Goal: Task Accomplishment & Management: Complete application form

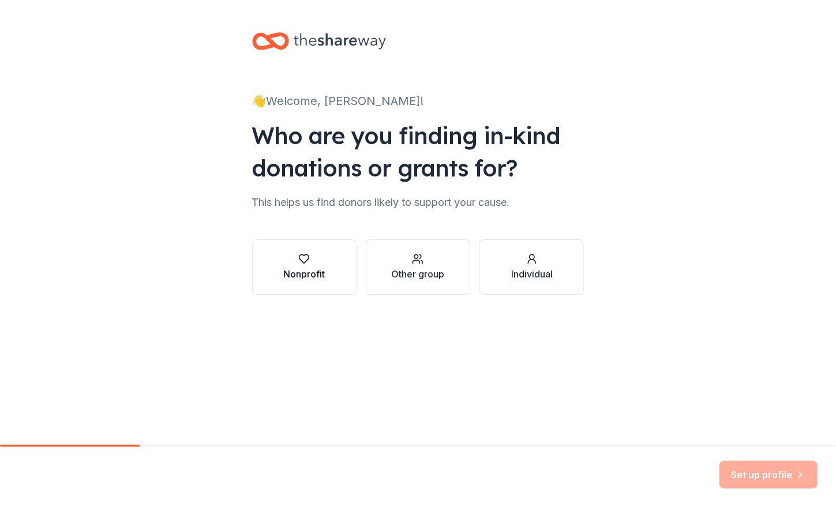
click at [293, 262] on div "button" at bounding box center [304, 259] width 42 height 12
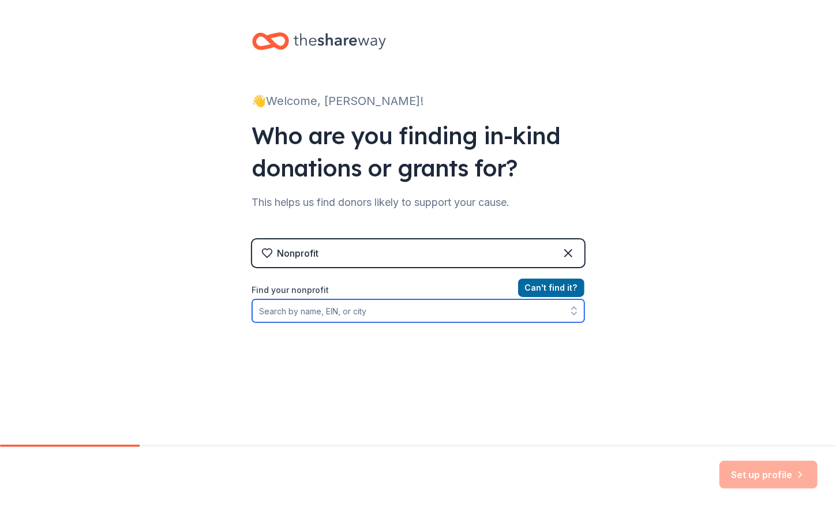
click at [301, 302] on input "Find your nonprofit" at bounding box center [418, 310] width 332 height 23
paste input "[US_EMPLOYER_IDENTIFICATION_NUMBER]"
type input "[US_EMPLOYER_IDENTIFICATION_NUMBER]"
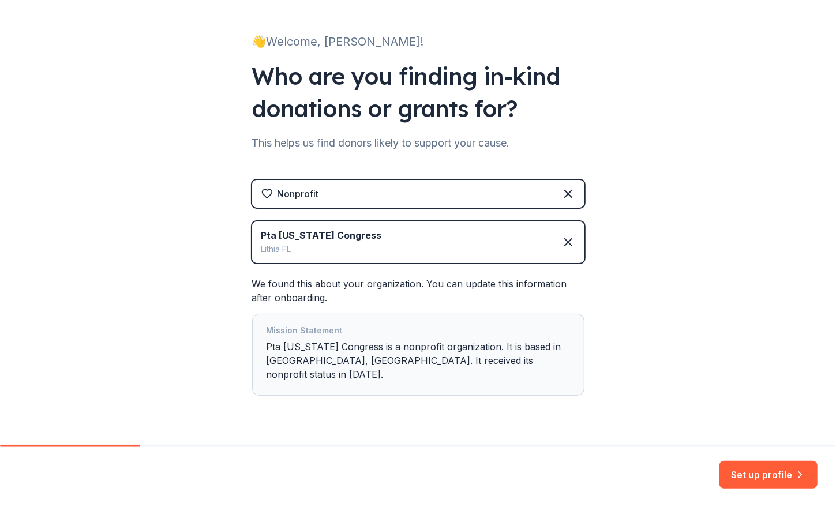
scroll to position [74, 0]
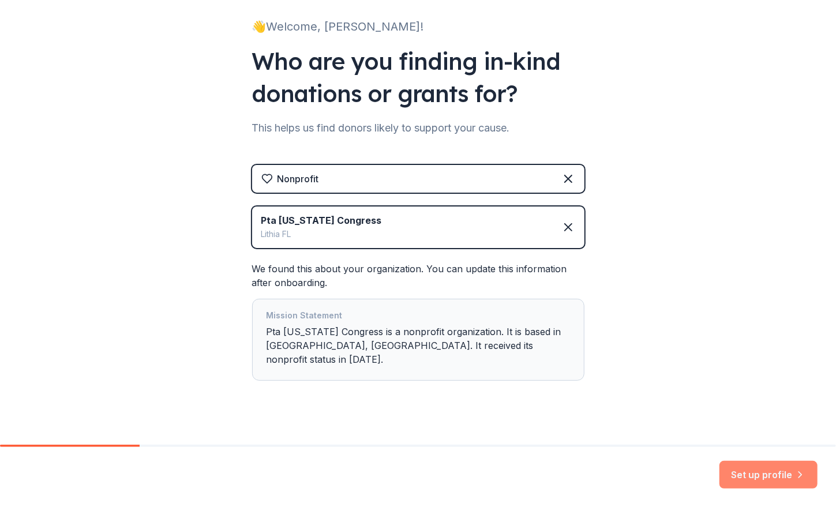
click at [748, 471] on button "Set up profile" at bounding box center [768, 475] width 98 height 28
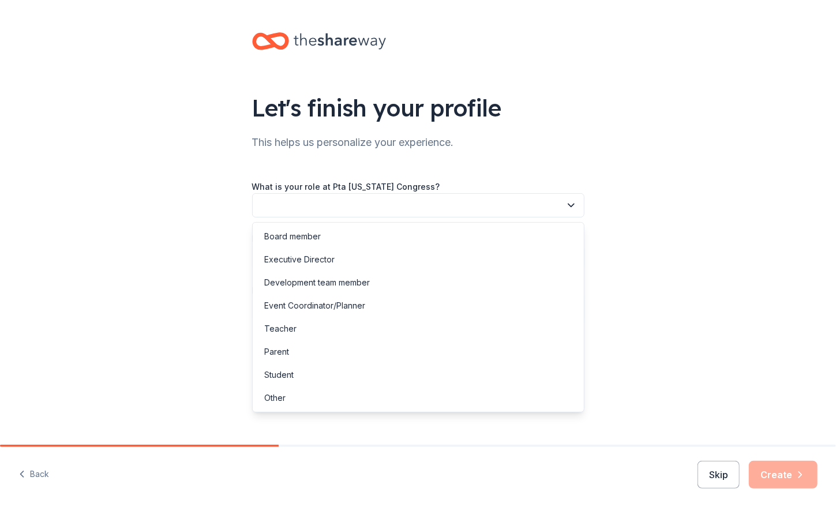
click at [357, 193] on button "button" at bounding box center [418, 205] width 332 height 24
click at [343, 237] on div "Board member" at bounding box center [418, 236] width 327 height 23
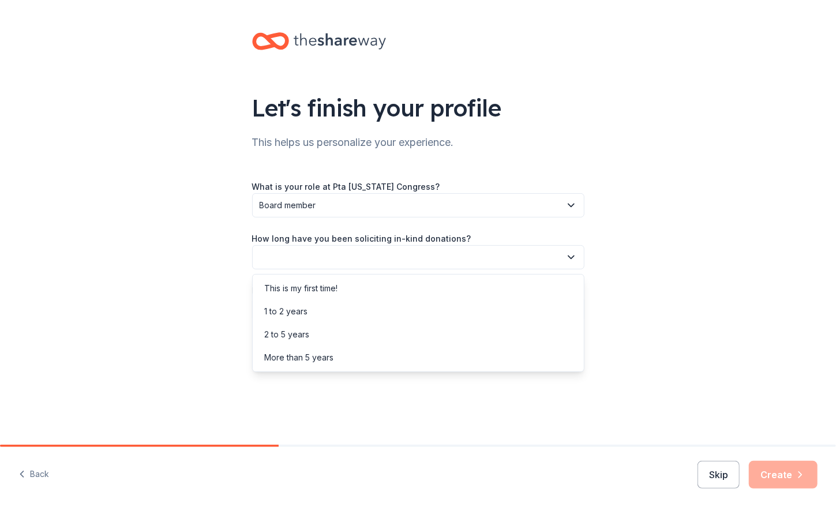
click at [358, 257] on button "button" at bounding box center [418, 257] width 332 height 24
click at [358, 358] on div "More than 5 years" at bounding box center [418, 357] width 327 height 23
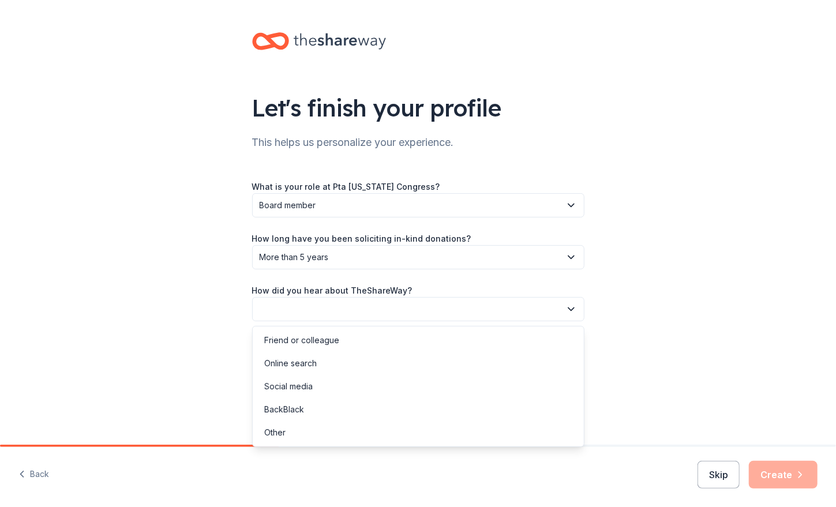
click at [365, 309] on button "button" at bounding box center [418, 309] width 332 height 24
click at [353, 337] on div "Friend or colleague" at bounding box center [418, 340] width 327 height 23
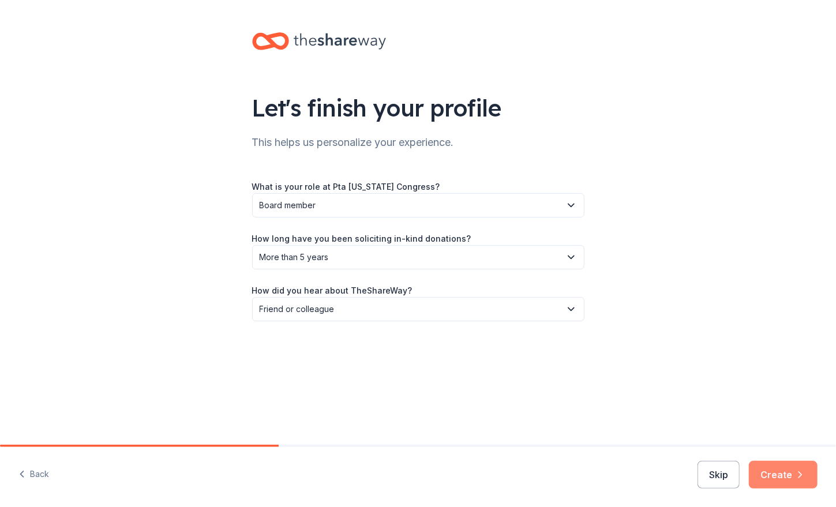
click at [791, 473] on button "Create" at bounding box center [783, 475] width 69 height 28
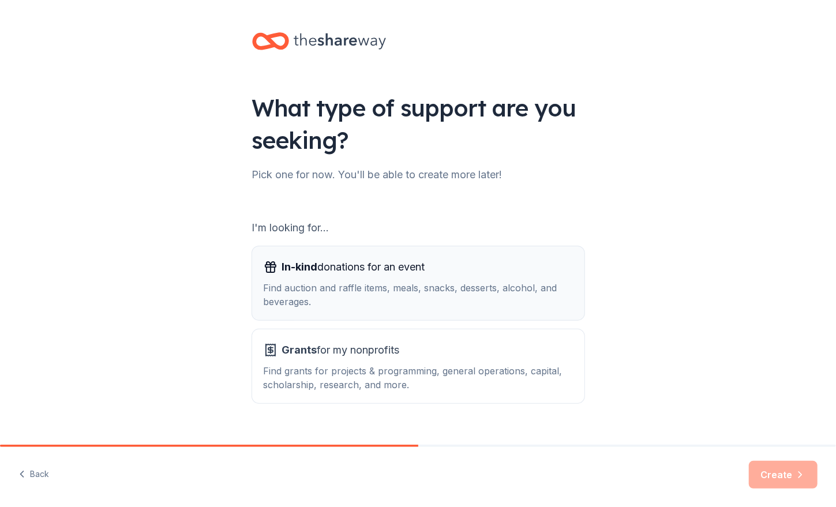
click at [371, 268] on span "In-kind donations for an event" at bounding box center [353, 267] width 143 height 18
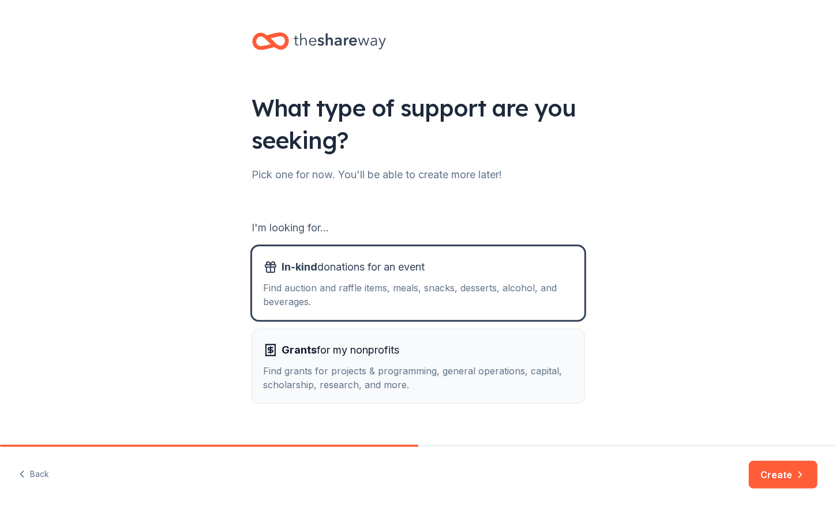
click at [510, 388] on div "Find grants for projects & programming, general operations, capital, scholarshi…" at bounding box center [418, 378] width 309 height 28
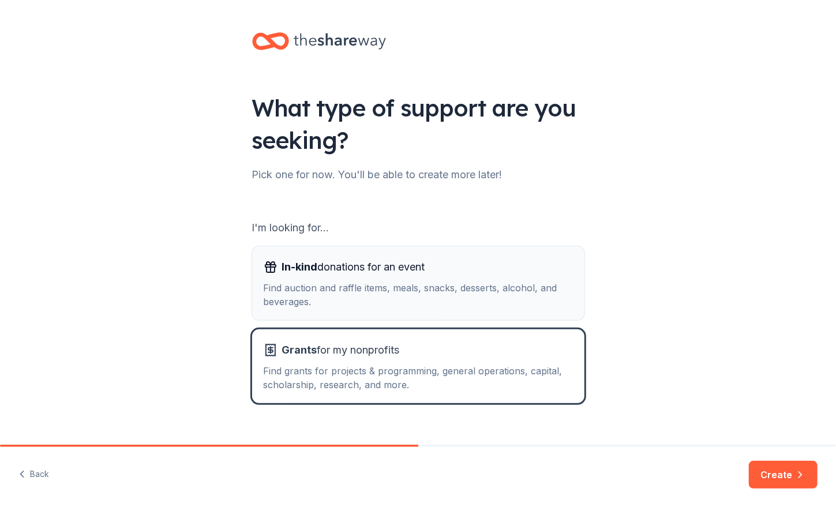
click at [445, 295] on div "Find auction and raffle items, meals, snacks, desserts, alcohol, and beverages." at bounding box center [418, 295] width 309 height 28
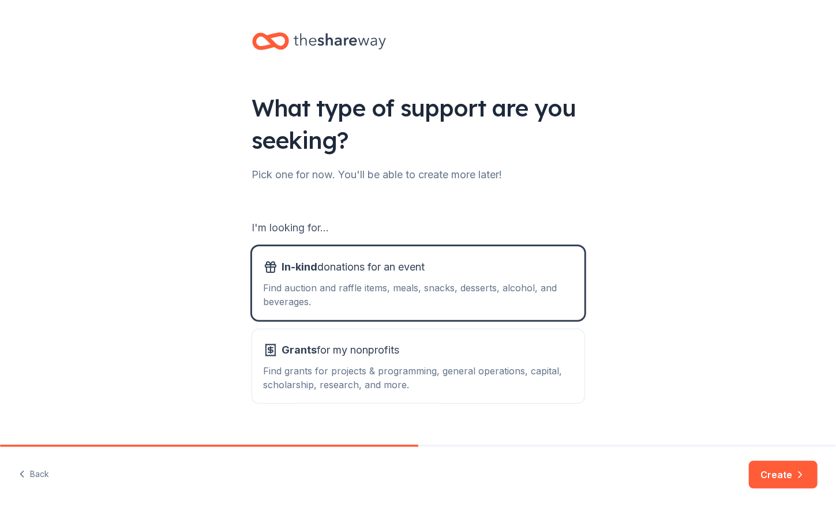
click at [793, 469] on button "Create" at bounding box center [783, 475] width 69 height 28
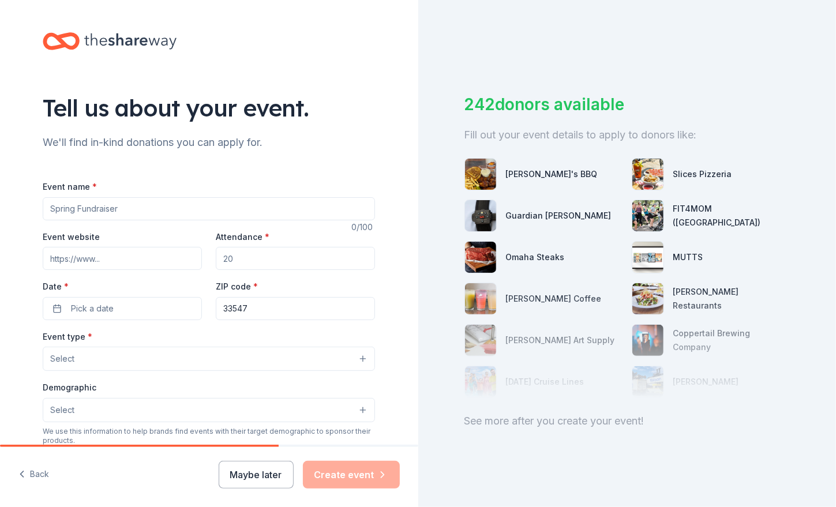
drag, startPoint x: 174, startPoint y: 210, endPoint x: -12, endPoint y: 183, distance: 187.7
click at [0, 183] on html "Tell us about your event. We'll find in-kind donations you can apply for. Event…" at bounding box center [418, 253] width 836 height 507
type input "Donation Drive to Support [PERSON_NAME][GEOGRAPHIC_DATA]"
click at [129, 263] on input "Event website" at bounding box center [122, 258] width 159 height 23
type input "[DOMAIN_NAME]"
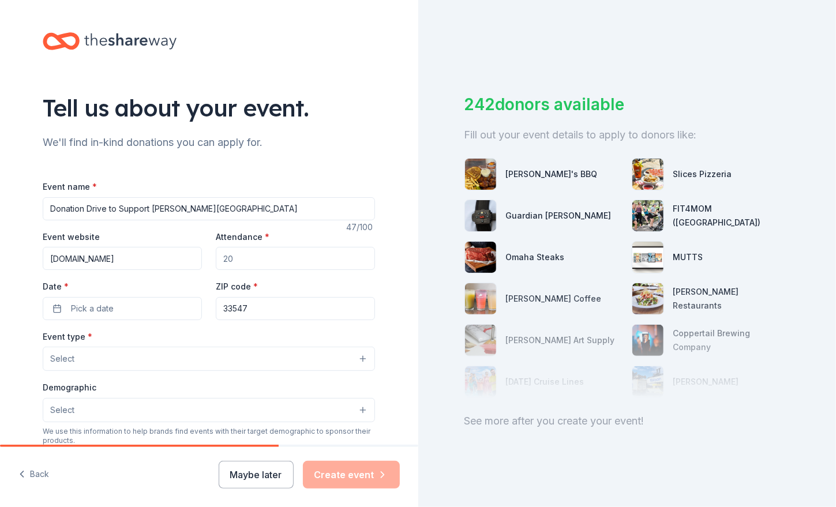
click at [234, 260] on input "Attendance *" at bounding box center [295, 258] width 159 height 23
type input "1400"
click at [89, 307] on span "Pick a date" at bounding box center [92, 309] width 43 height 14
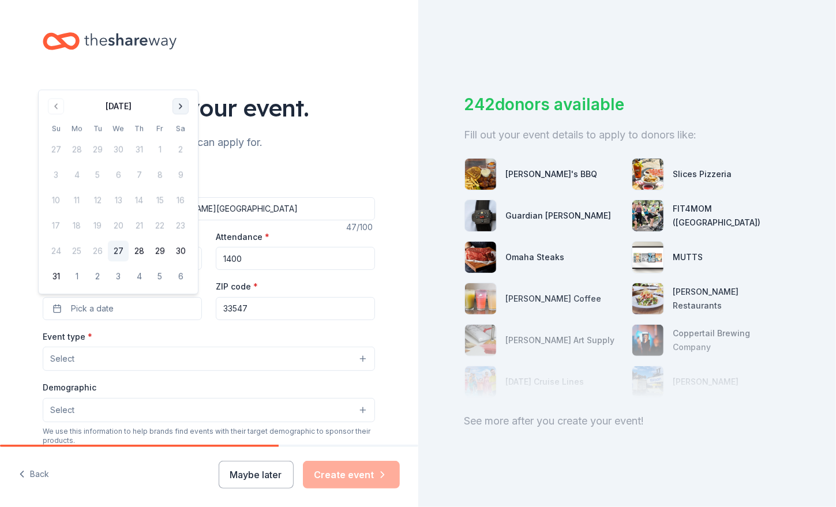
click at [183, 113] on button "Go to next month" at bounding box center [181, 106] width 16 height 16
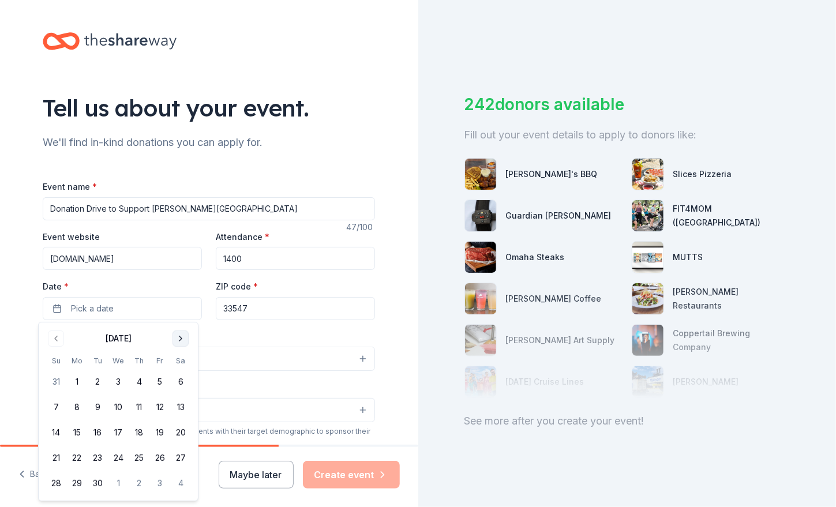
click at [182, 338] on button "Go to next month" at bounding box center [181, 339] width 16 height 16
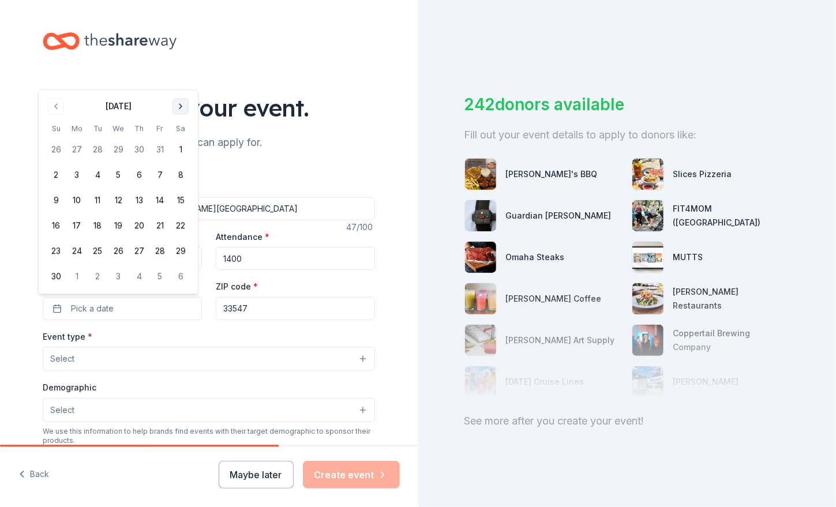
click at [178, 103] on button "Go to next month" at bounding box center [181, 106] width 16 height 16
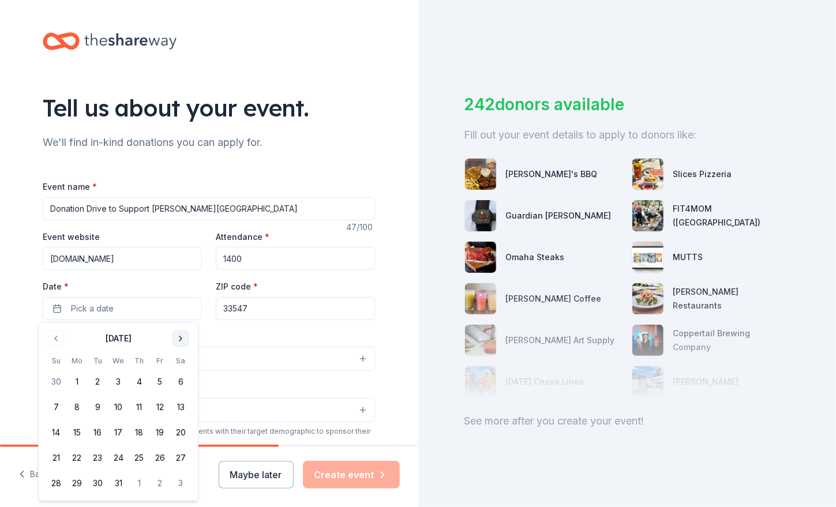
click at [180, 337] on button "Go to next month" at bounding box center [181, 339] width 16 height 16
click at [160, 458] on button "27" at bounding box center [159, 458] width 21 height 21
click at [373, 279] on div "Tell us about your event. We'll find in-kind donations you can apply for. Event…" at bounding box center [208, 384] width 369 height 768
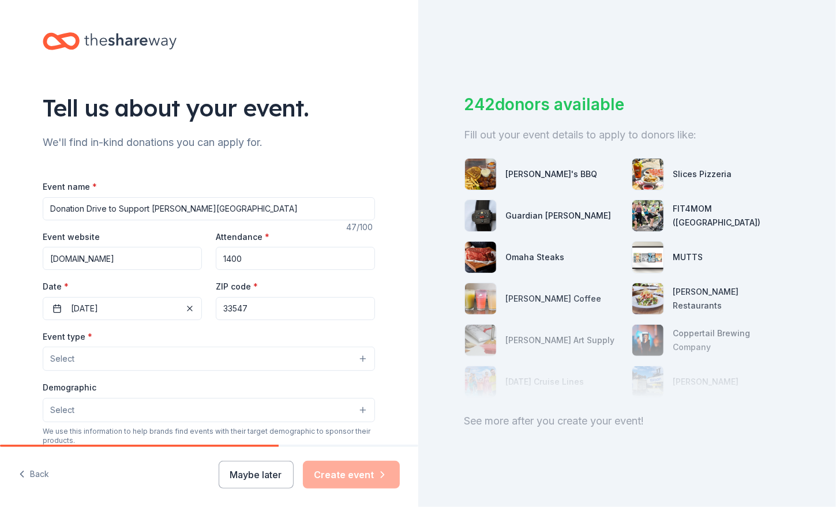
click at [153, 364] on button "Select" at bounding box center [209, 359] width 332 height 24
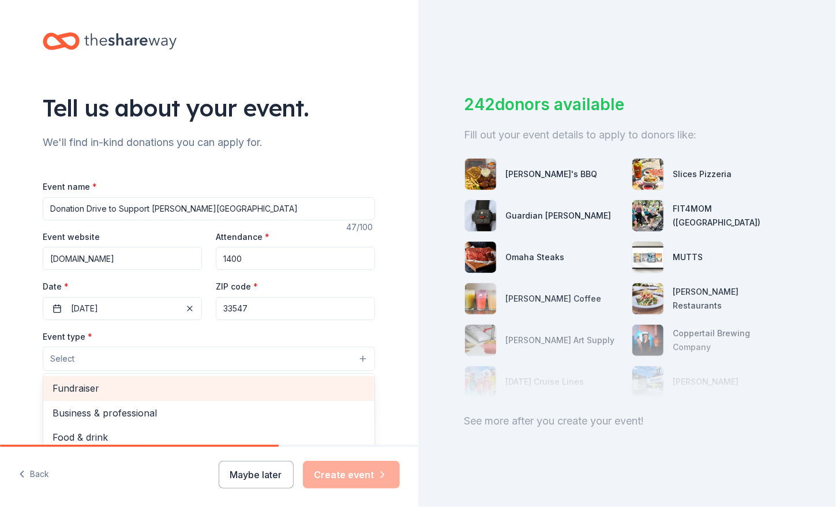
click at [153, 385] on span "Fundraiser" at bounding box center [209, 388] width 313 height 15
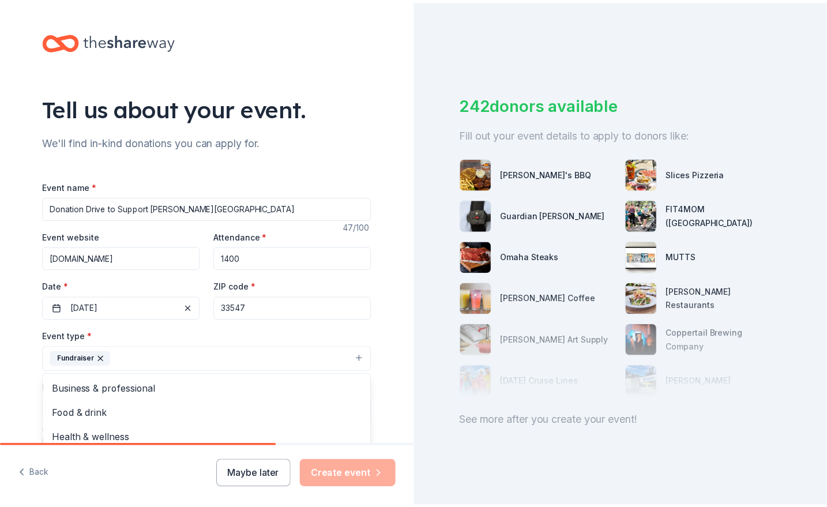
scroll to position [321, 0]
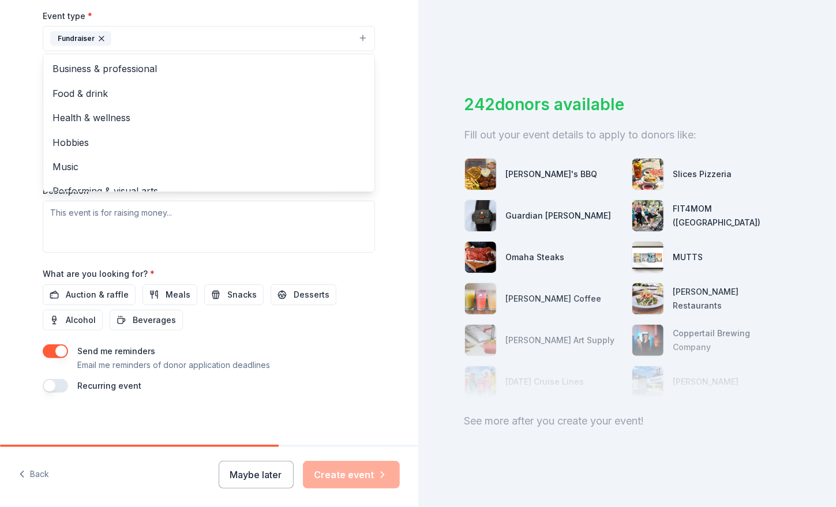
click at [384, 143] on div "Tell us about your event. We'll find in-kind donations you can apply for. Event…" at bounding box center [208, 63] width 369 height 769
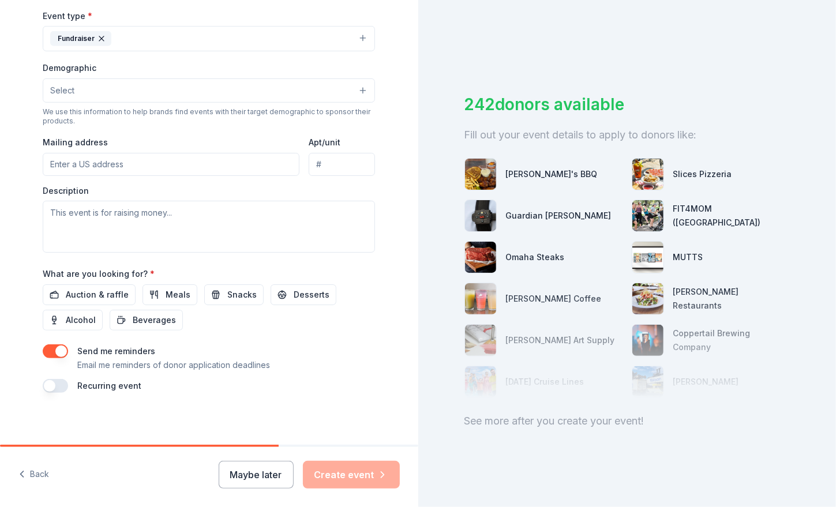
click at [128, 167] on input "Mailing address" at bounding box center [171, 164] width 257 height 23
type input "[STREET_ADDRESS]"
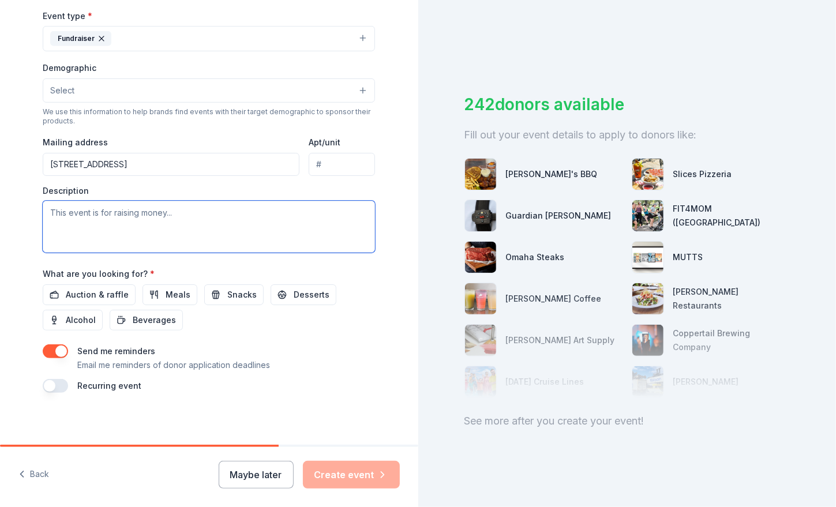
click at [87, 209] on textarea at bounding box center [209, 227] width 332 height 52
type textarea "W"
type textarea "T"
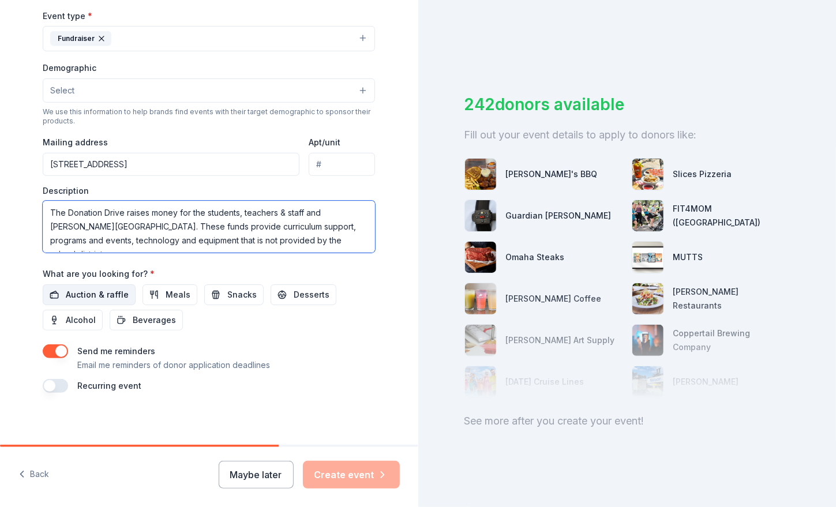
type textarea "The Donation Drive raises money for the students, teachers & staff and [PERSON_…"
drag, startPoint x: 98, startPoint y: 287, endPoint x: 111, endPoint y: 292, distance: 14.1
click at [98, 288] on span "Auction & raffle" at bounding box center [97, 295] width 63 height 14
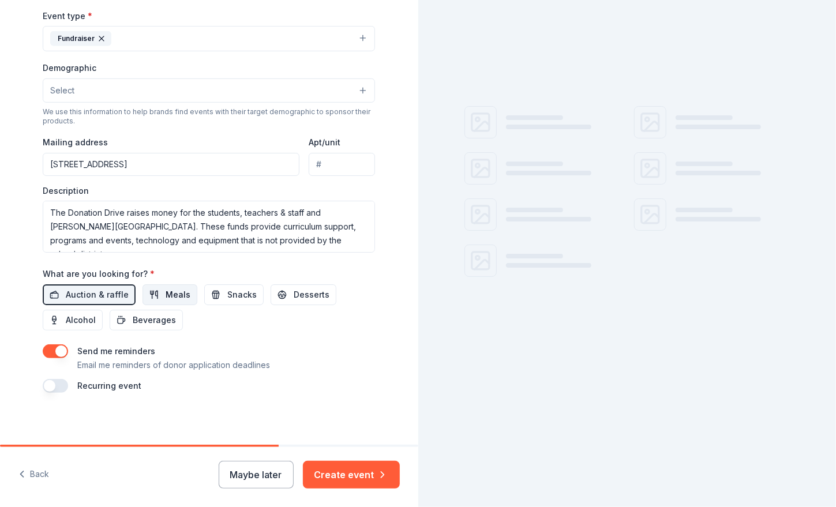
click at [166, 294] on span "Meals" at bounding box center [178, 295] width 25 height 14
click at [227, 297] on span "Snacks" at bounding box center [241, 295] width 29 height 14
click at [294, 293] on span "Desserts" at bounding box center [312, 295] width 36 height 14
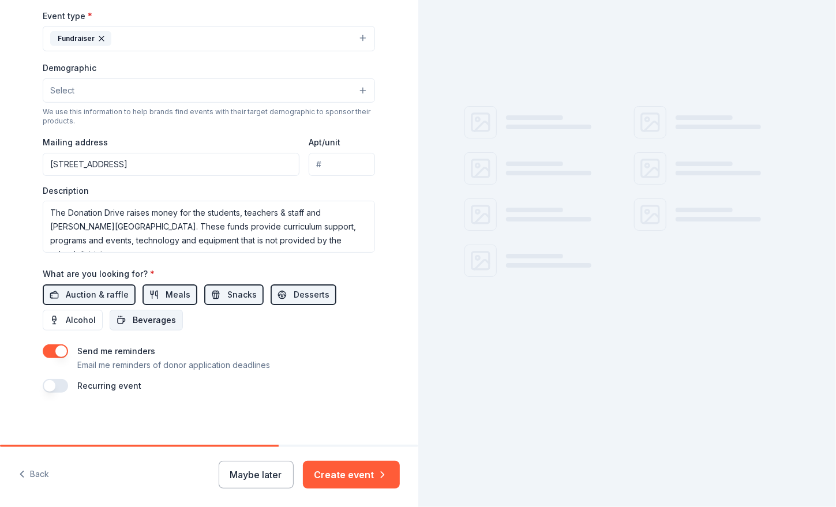
click at [124, 322] on button "Beverages" at bounding box center [146, 320] width 73 height 21
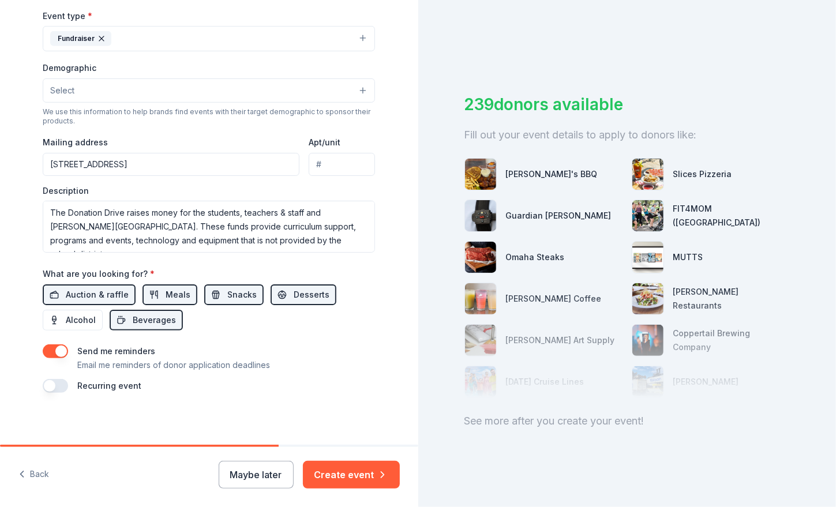
click at [55, 383] on button "button" at bounding box center [55, 386] width 25 height 14
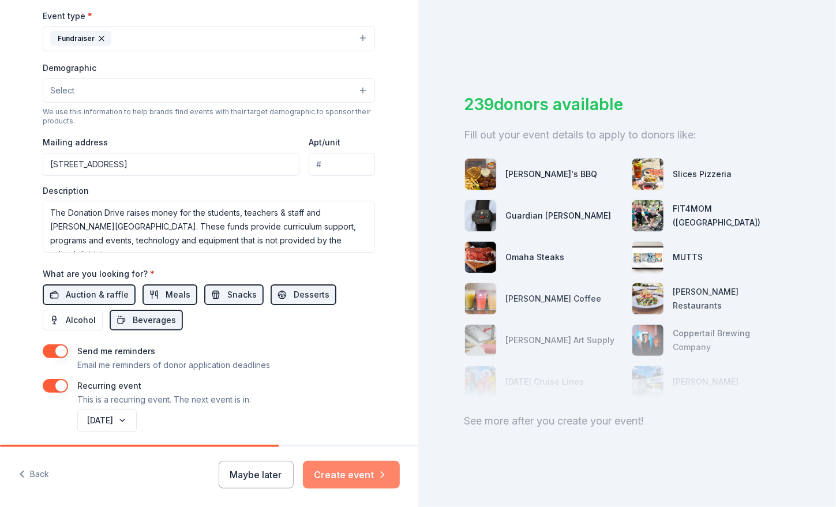
click at [336, 473] on button "Create event" at bounding box center [351, 475] width 97 height 28
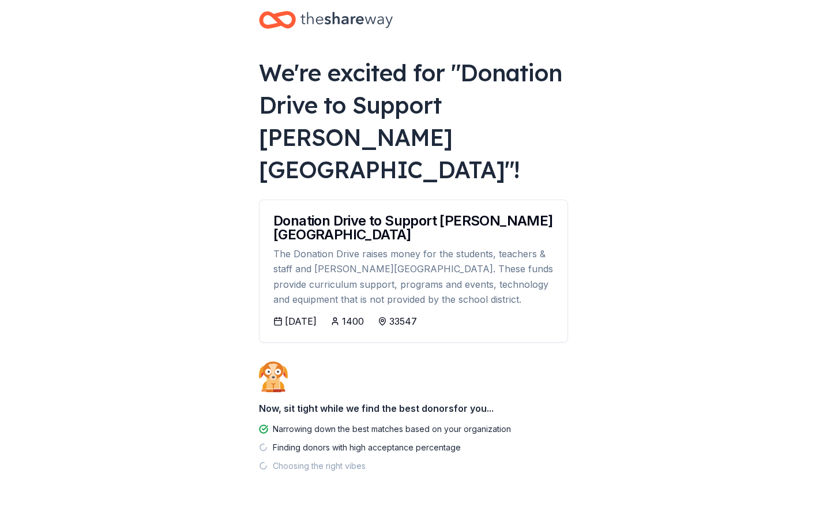
scroll to position [26, 0]
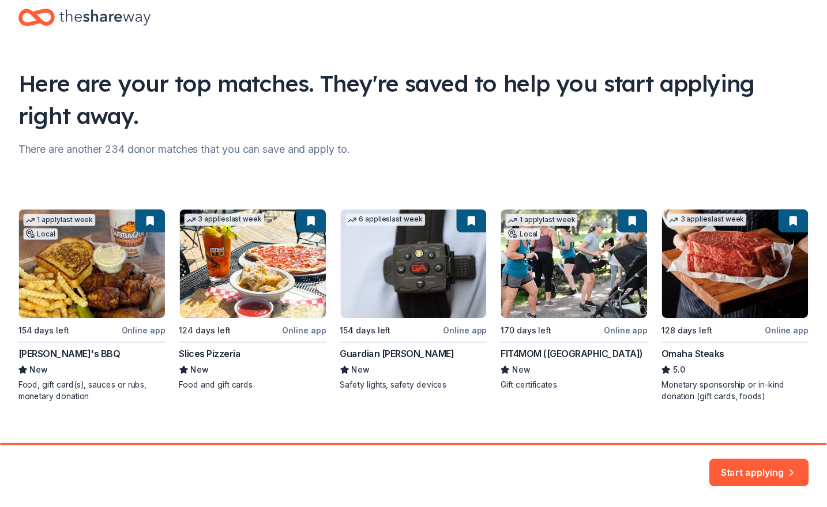
scroll to position [40, 0]
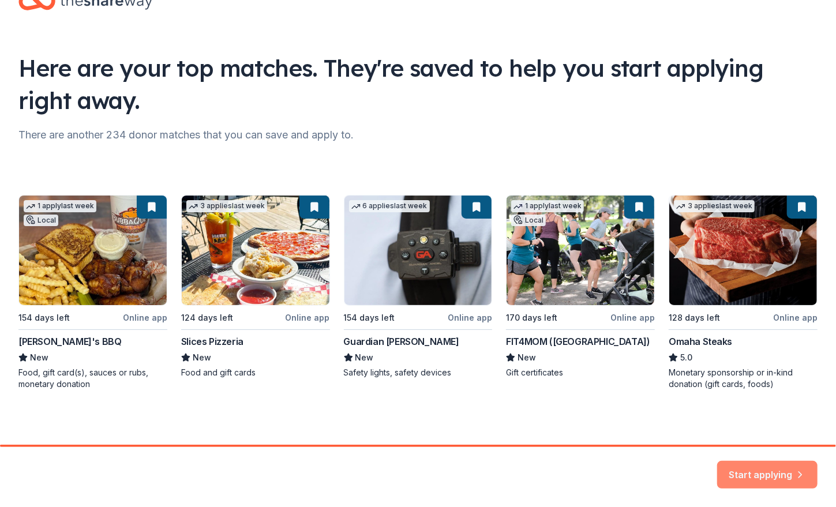
click at [770, 462] on button "Start applying" at bounding box center [767, 468] width 100 height 28
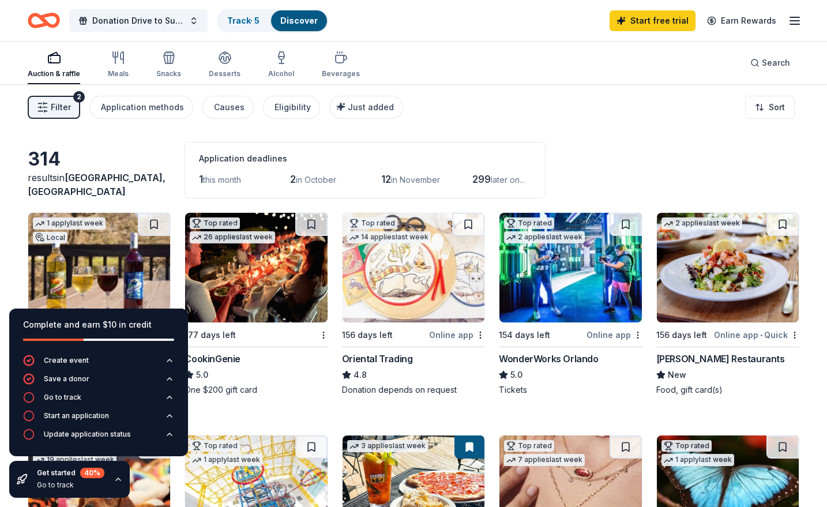
click at [470, 118] on div "Filter 2 Application methods Causes Eligibility Just added Sort" at bounding box center [413, 107] width 827 height 46
click at [121, 63] on icon "button" at bounding box center [118, 58] width 14 height 14
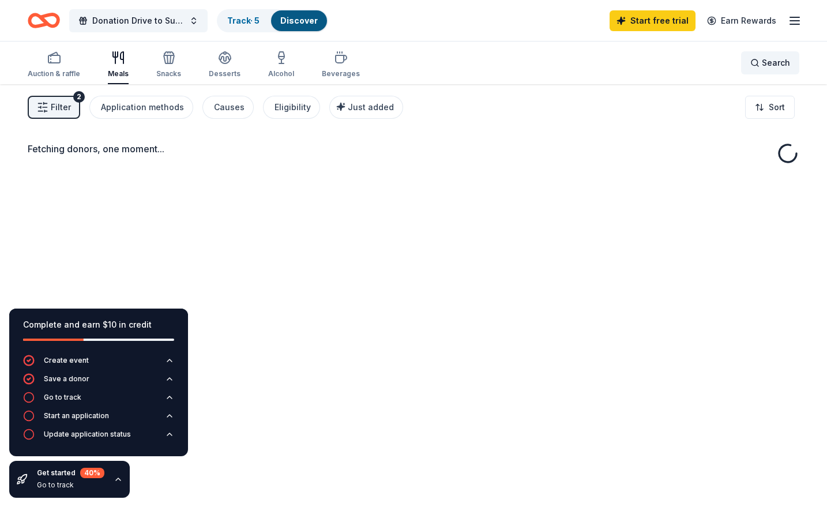
click at [758, 65] on div "Search" at bounding box center [771, 63] width 40 height 14
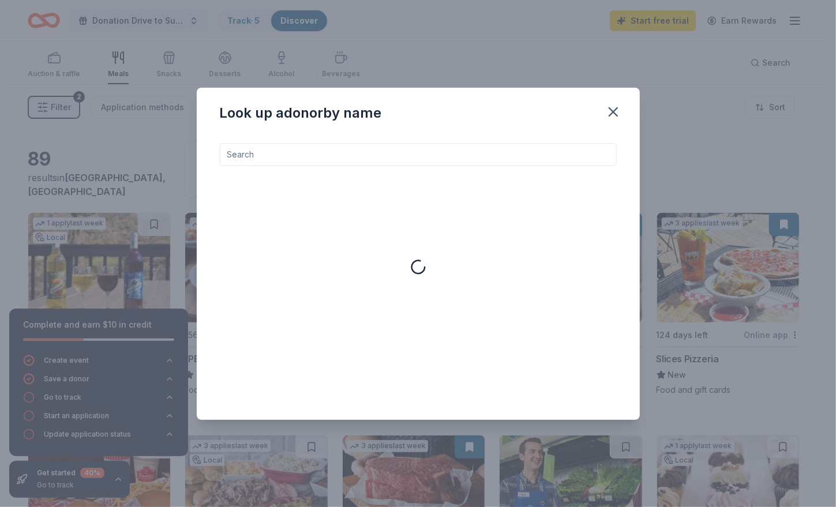
drag, startPoint x: 238, startPoint y: 159, endPoint x: 241, endPoint y: 151, distance: 7.8
click at [238, 159] on input at bounding box center [418, 154] width 397 height 23
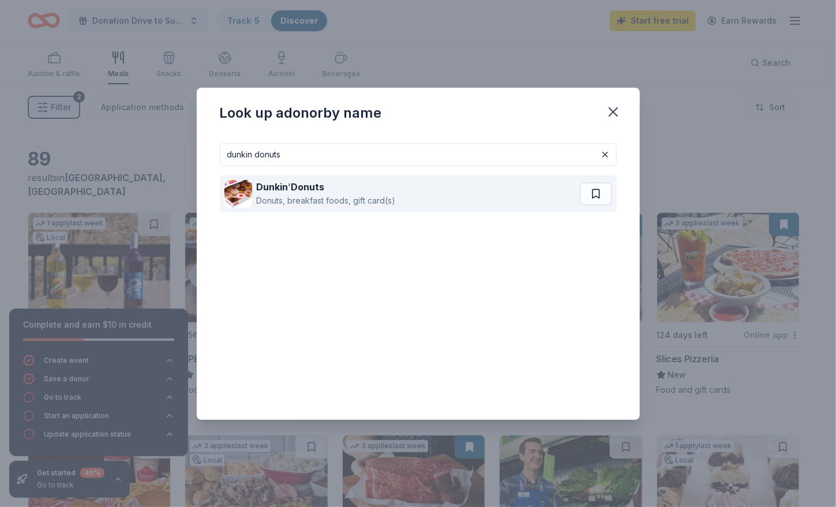
type input "dunkin donuts"
click at [289, 201] on div "Donuts, breakfast foods, gift card(s)" at bounding box center [326, 201] width 139 height 14
click at [595, 189] on button at bounding box center [596, 193] width 32 height 23
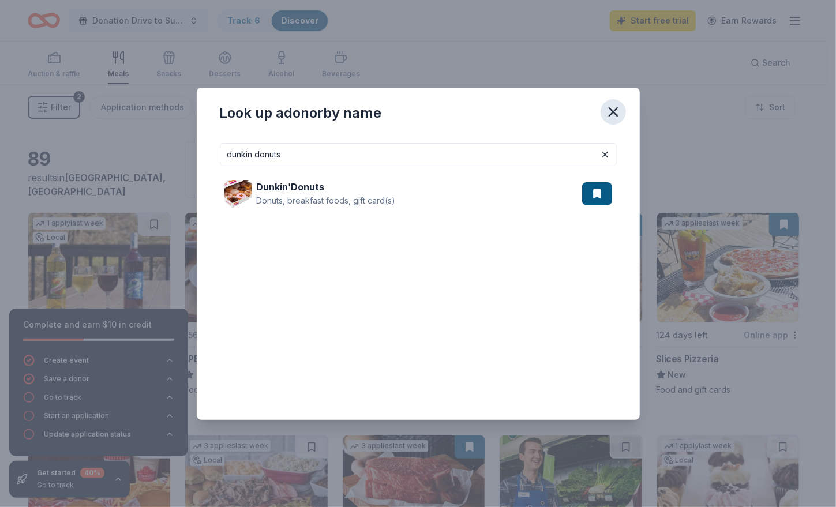
click at [614, 111] on icon "button" at bounding box center [613, 112] width 16 height 16
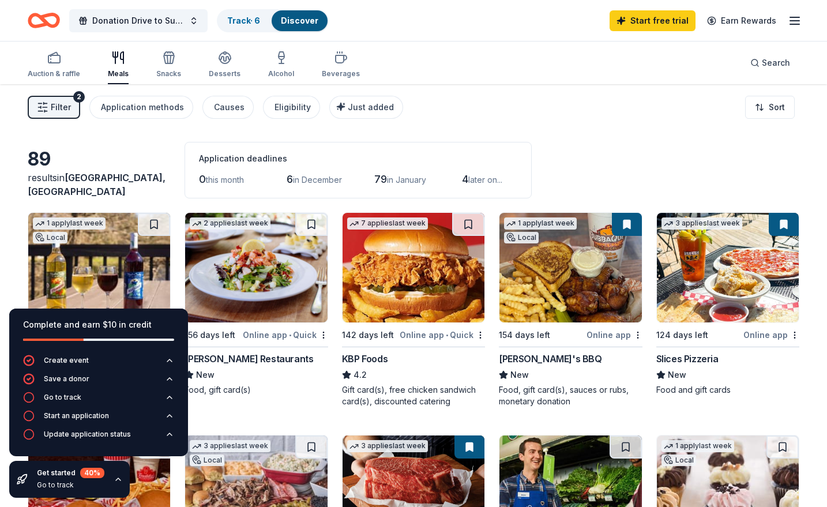
click at [116, 480] on icon "button" at bounding box center [118, 479] width 5 height 2
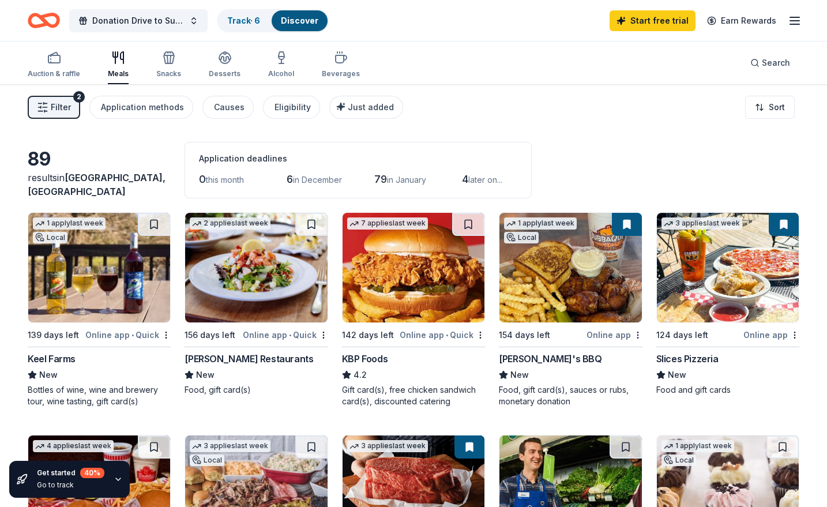
click at [116, 480] on icon "button" at bounding box center [118, 479] width 5 height 2
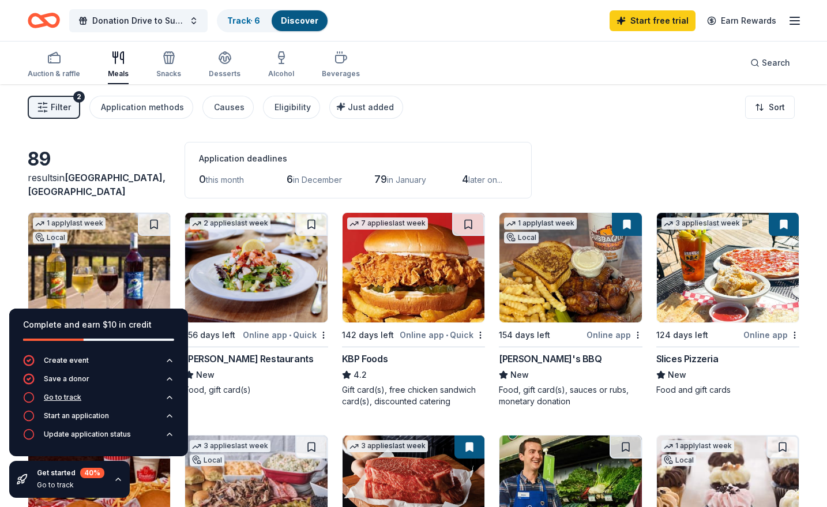
click at [47, 399] on div "Go to track" at bounding box center [63, 397] width 38 height 9
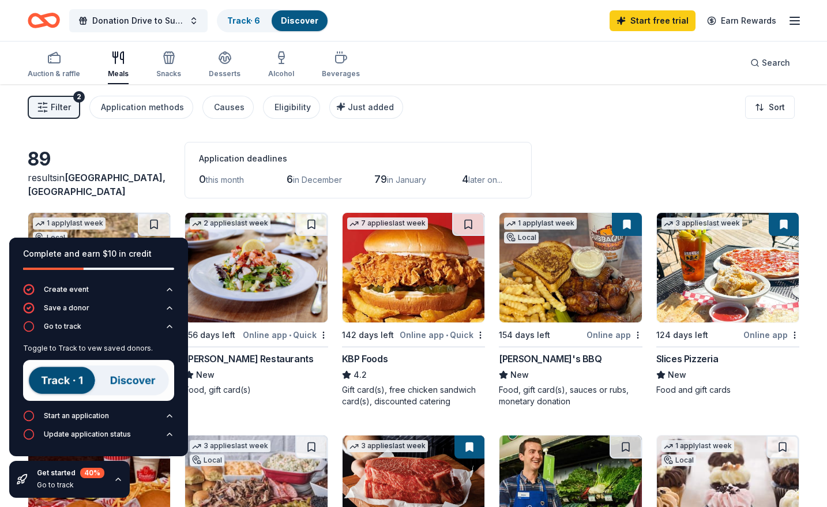
click at [130, 379] on img at bounding box center [98, 380] width 151 height 41
click at [69, 376] on img at bounding box center [98, 380] width 151 height 41
click at [55, 383] on img at bounding box center [98, 380] width 151 height 41
click at [123, 389] on img at bounding box center [98, 380] width 151 height 41
click at [119, 382] on img at bounding box center [98, 380] width 151 height 41
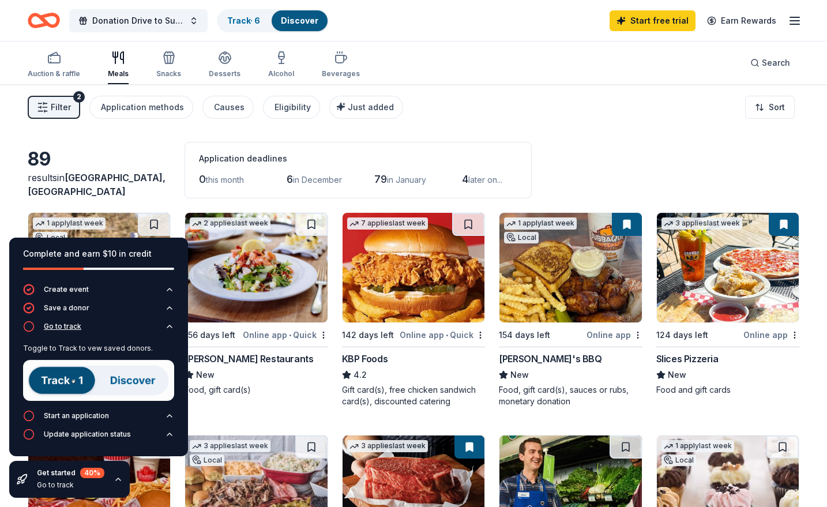
click at [27, 329] on icon "button" at bounding box center [29, 327] width 12 height 12
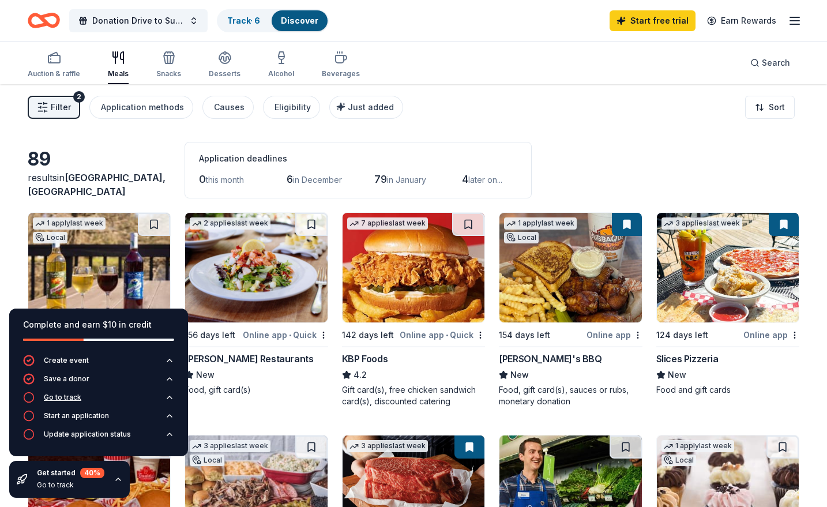
click at [69, 399] on div "Go to track" at bounding box center [63, 397] width 38 height 9
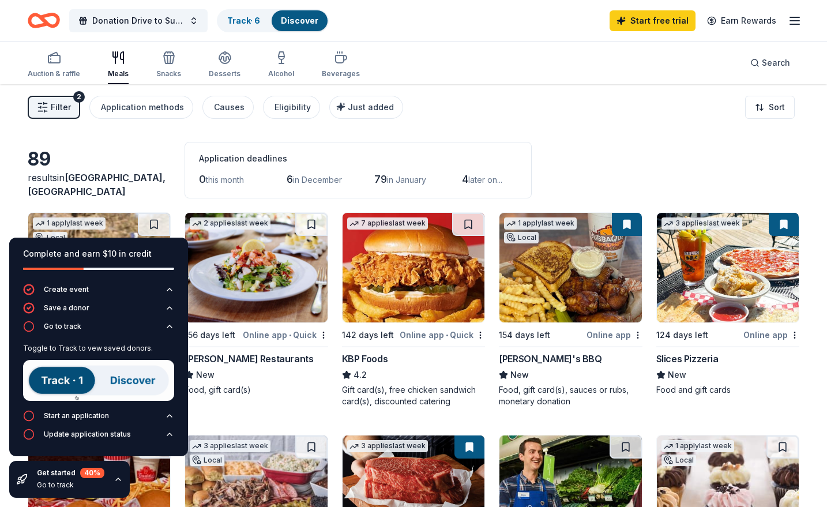
click at [133, 381] on img at bounding box center [98, 380] width 151 height 41
click at [80, 383] on img at bounding box center [98, 380] width 151 height 41
click at [119, 376] on img at bounding box center [98, 380] width 151 height 41
click at [55, 414] on div "Start an application" at bounding box center [76, 415] width 65 height 9
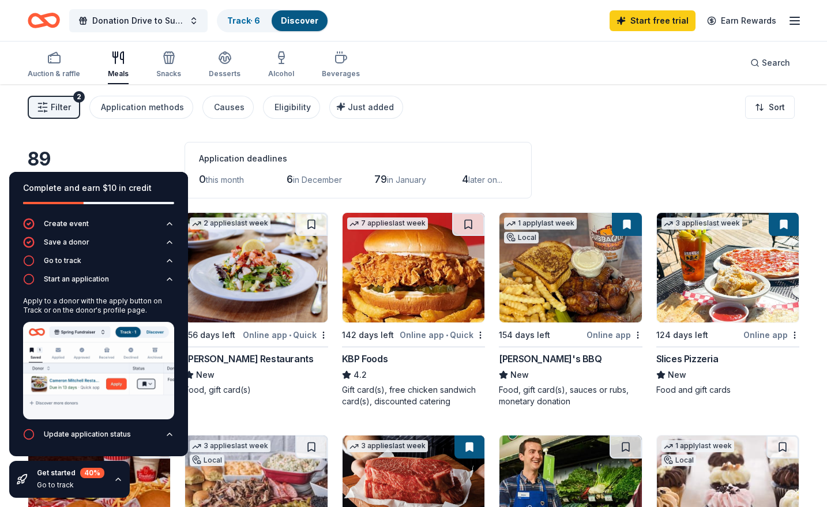
click at [433, 148] on div "Application deadlines 0 this month 6 in December 79 in [DATE] later on..." at bounding box center [358, 170] width 347 height 57
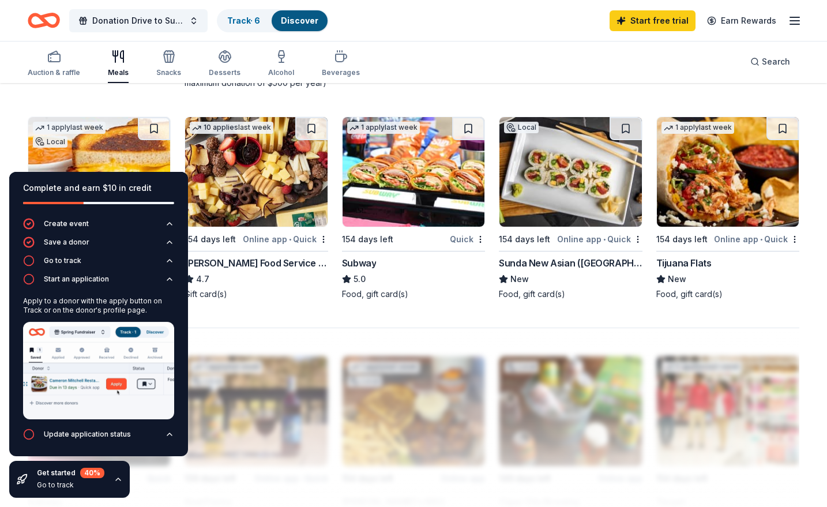
scroll to position [1045, 0]
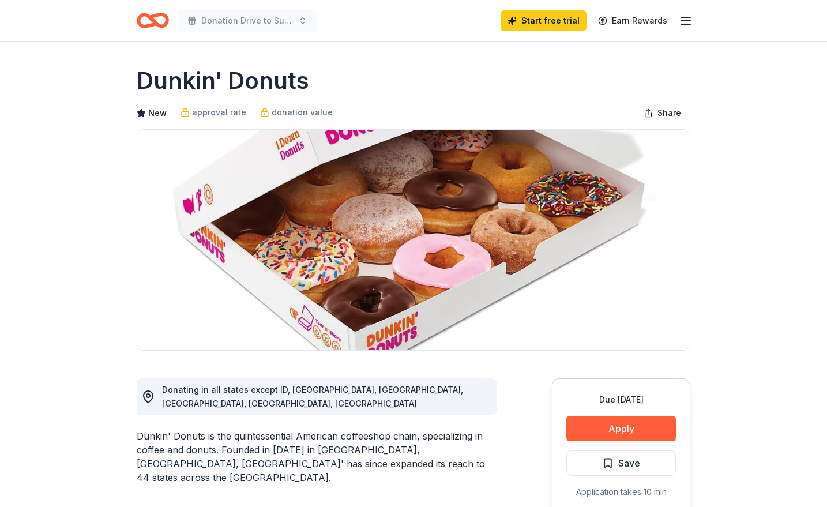
scroll to position [444, 0]
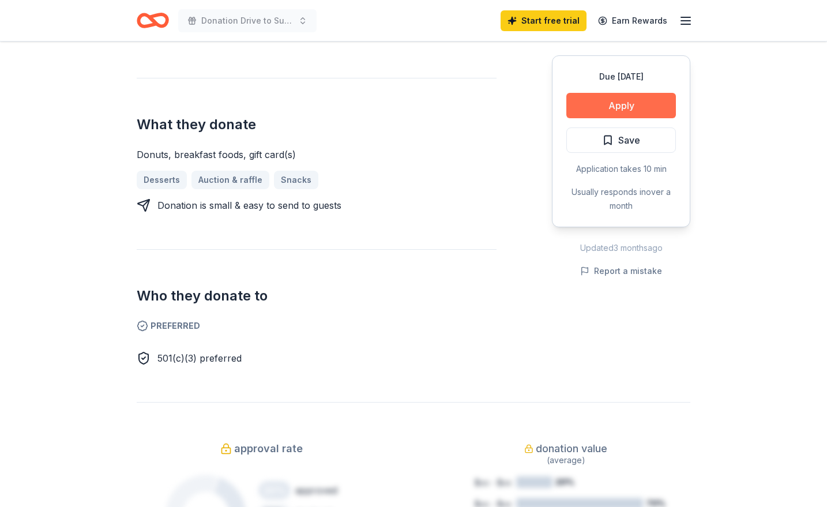
click at [634, 99] on button "Apply" at bounding box center [622, 105] width 110 height 25
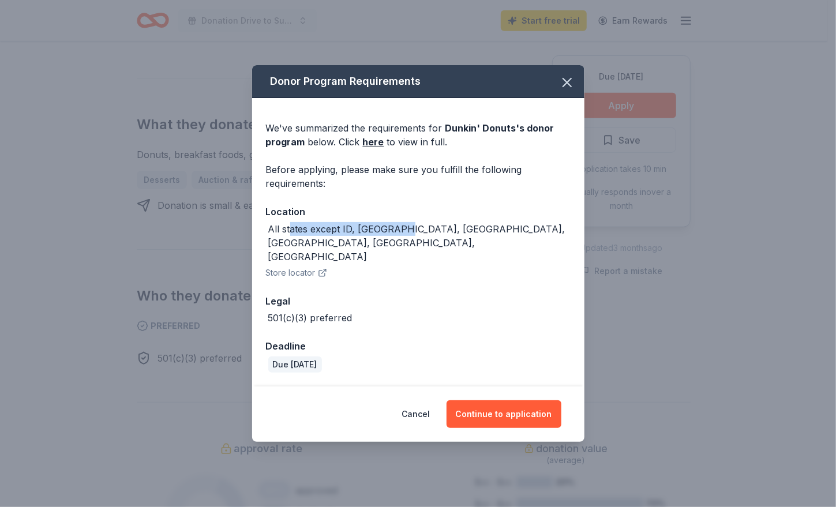
drag, startPoint x: 289, startPoint y: 243, endPoint x: 401, endPoint y: 248, distance: 112.0
click at [401, 248] on div "All states except ID, MT, ND, OR, SD, WA" at bounding box center [419, 243] width 302 height 42
click at [506, 400] on button "Continue to application" at bounding box center [504, 414] width 115 height 28
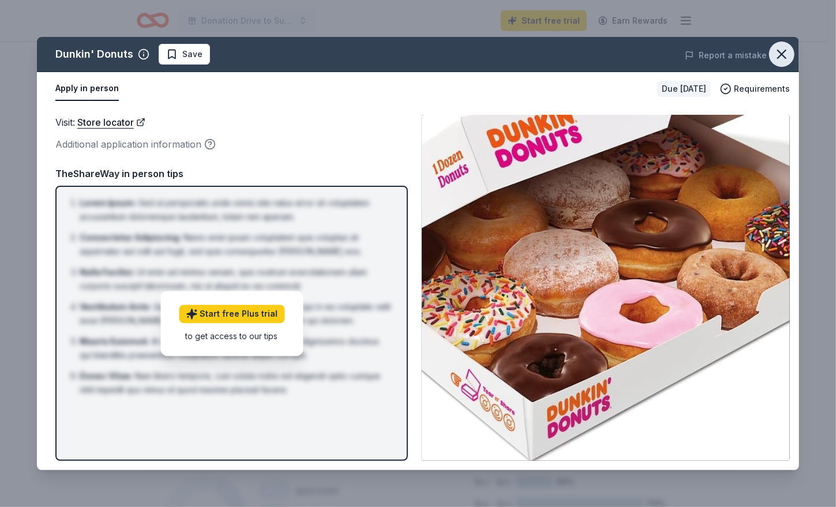
click at [782, 52] on icon "button" at bounding box center [782, 54] width 16 height 16
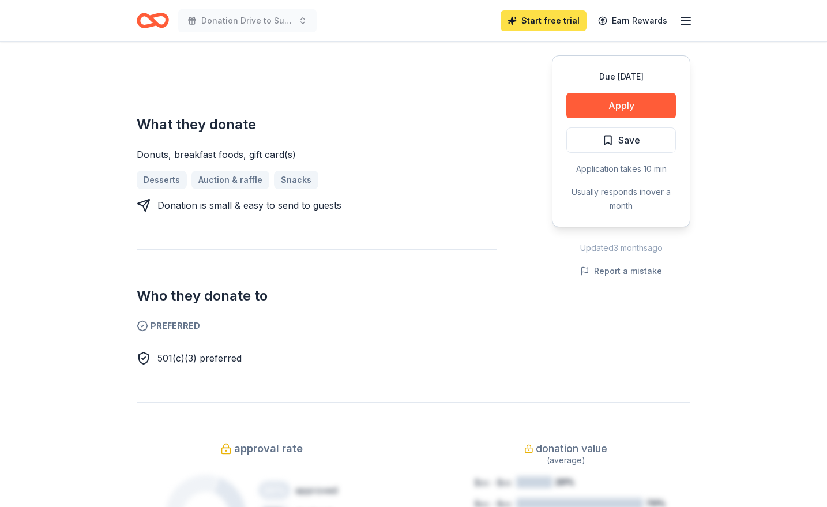
click at [531, 15] on link "Start free trial" at bounding box center [544, 20] width 86 height 21
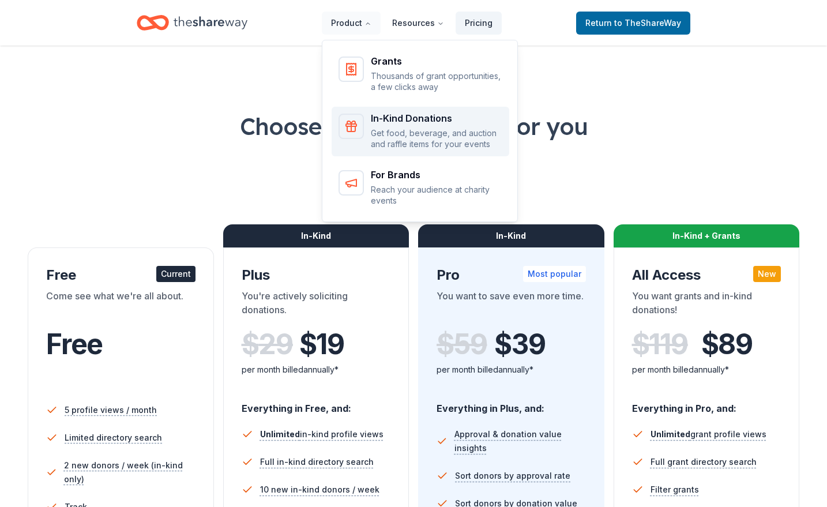
click at [407, 128] on p "Get food, beverage, and auction and raffle items for your events" at bounding box center [437, 139] width 132 height 23
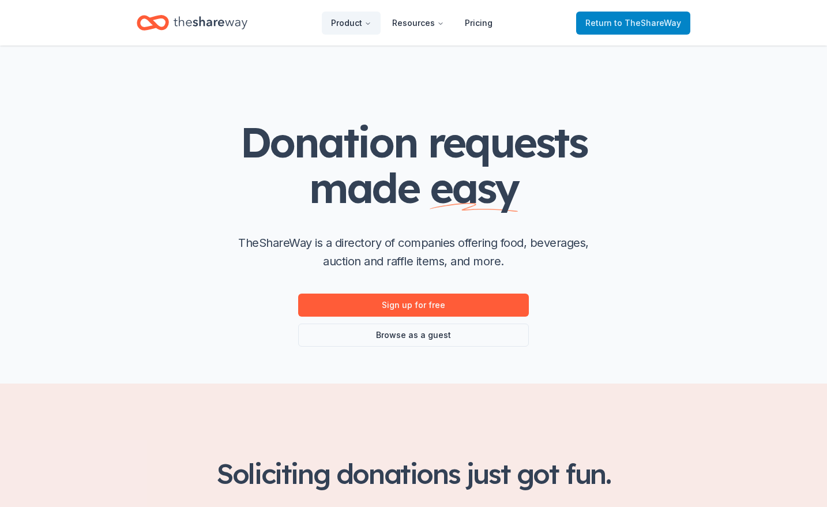
click at [584, 20] on link "Return to TheShareWay" at bounding box center [633, 23] width 114 height 23
click at [631, 23] on span "to TheShareWay" at bounding box center [647, 23] width 67 height 10
